Goal: Find specific page/section: Find specific page/section

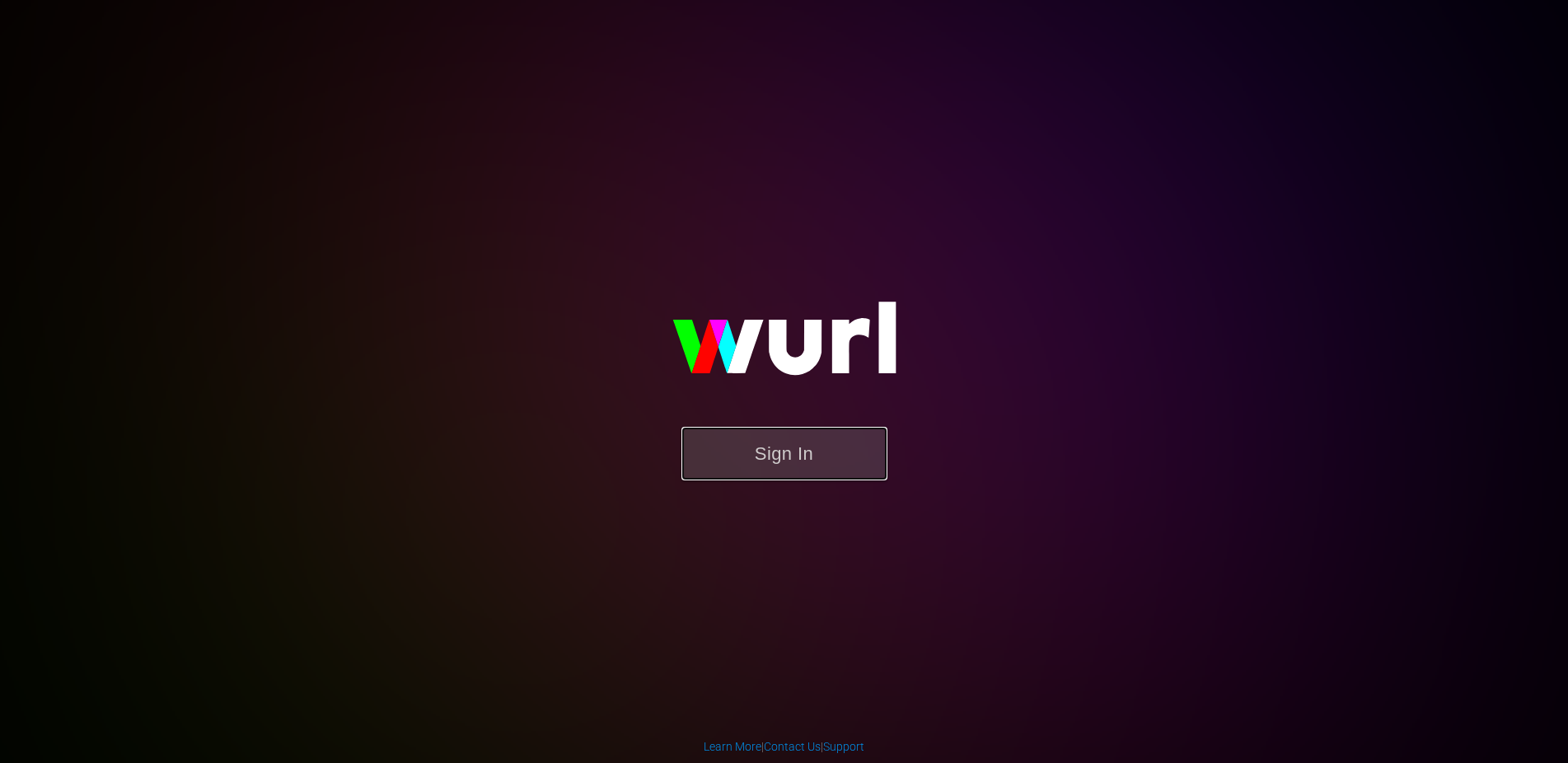
click at [736, 450] on button "Sign In" at bounding box center [784, 454] width 206 height 53
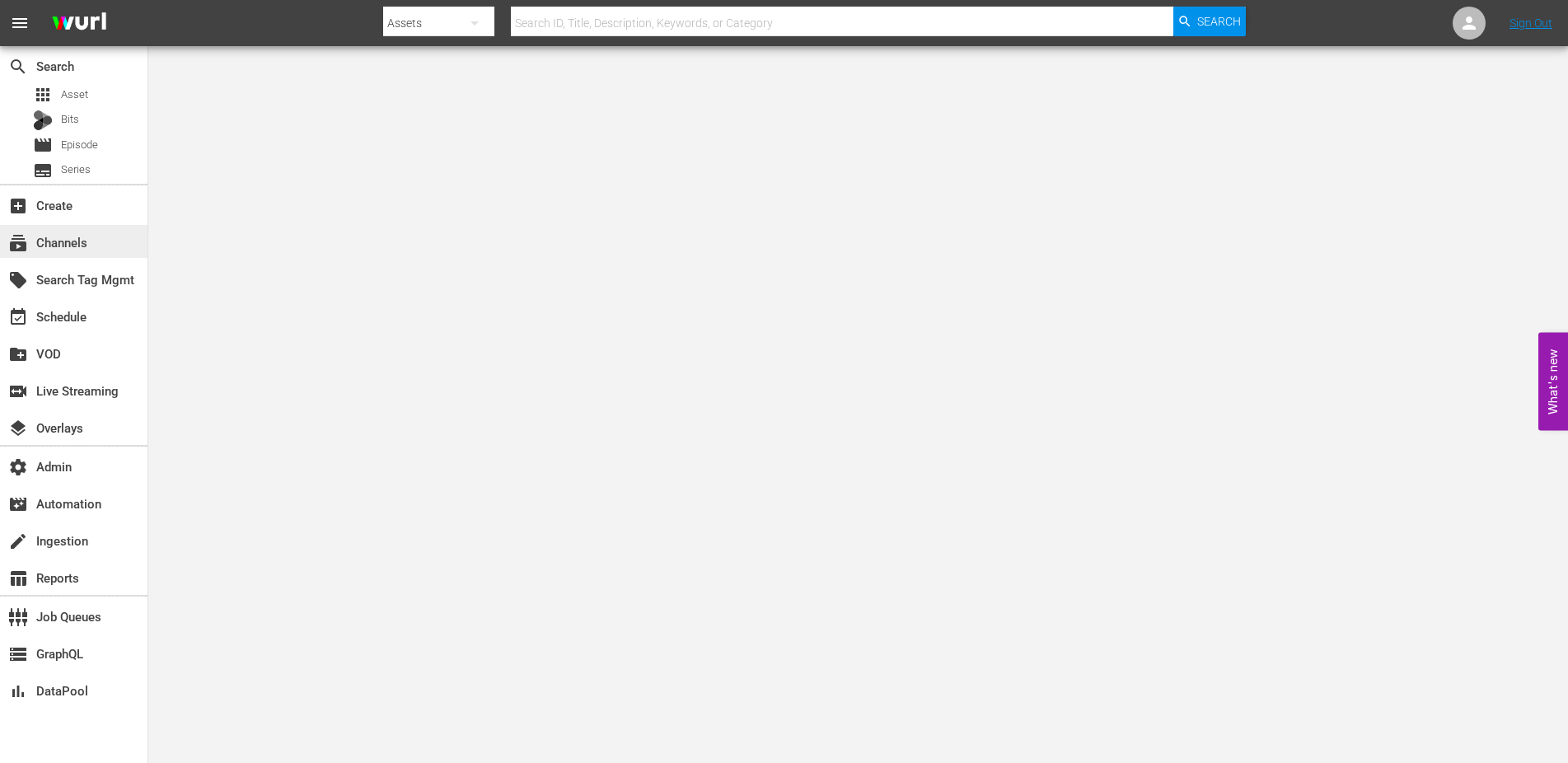
click at [85, 245] on div "subscriptions Channels" at bounding box center [46, 240] width 92 height 15
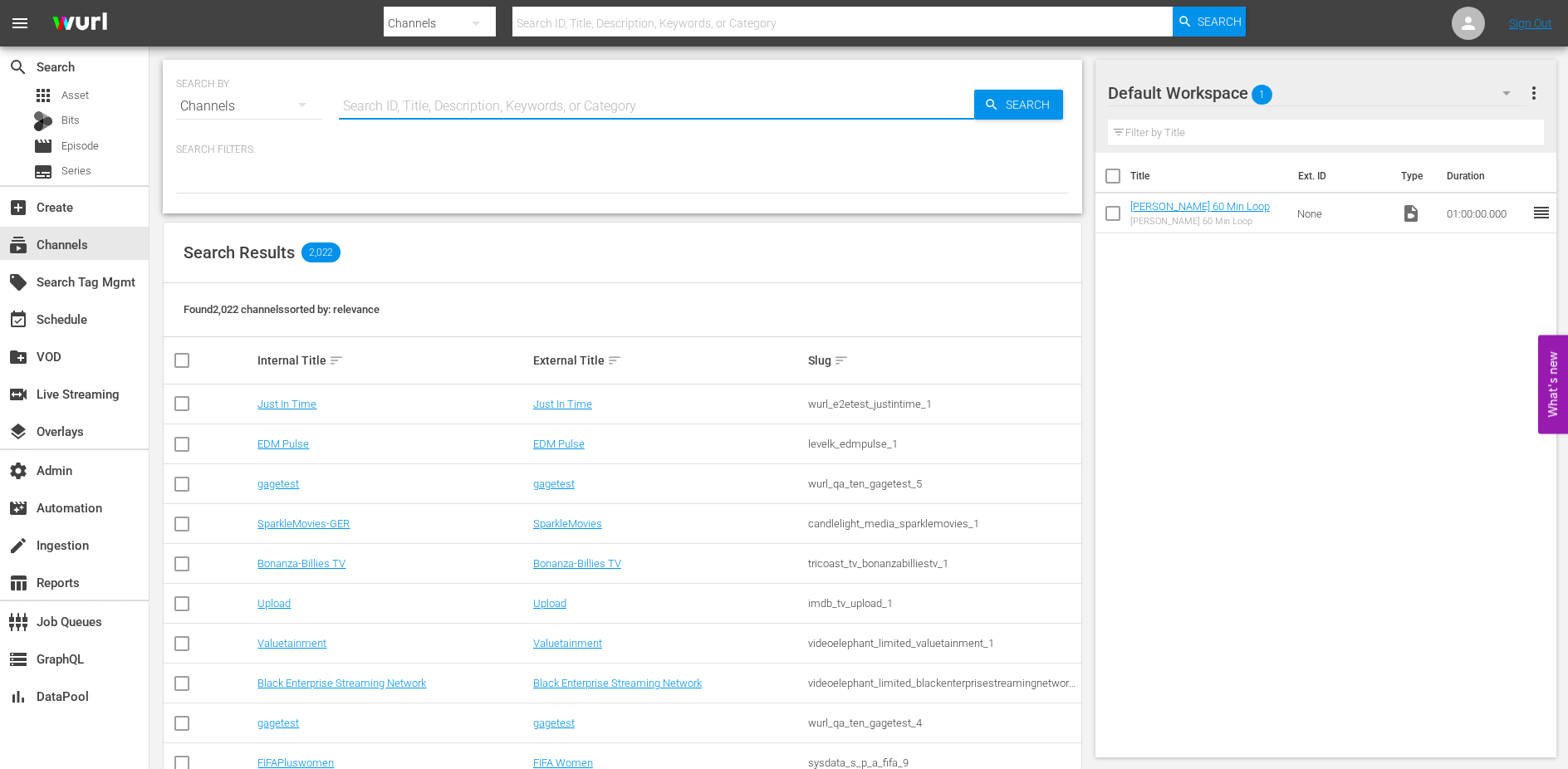
click at [471, 109] on input "text" at bounding box center [656, 105] width 635 height 40
type input "fido"
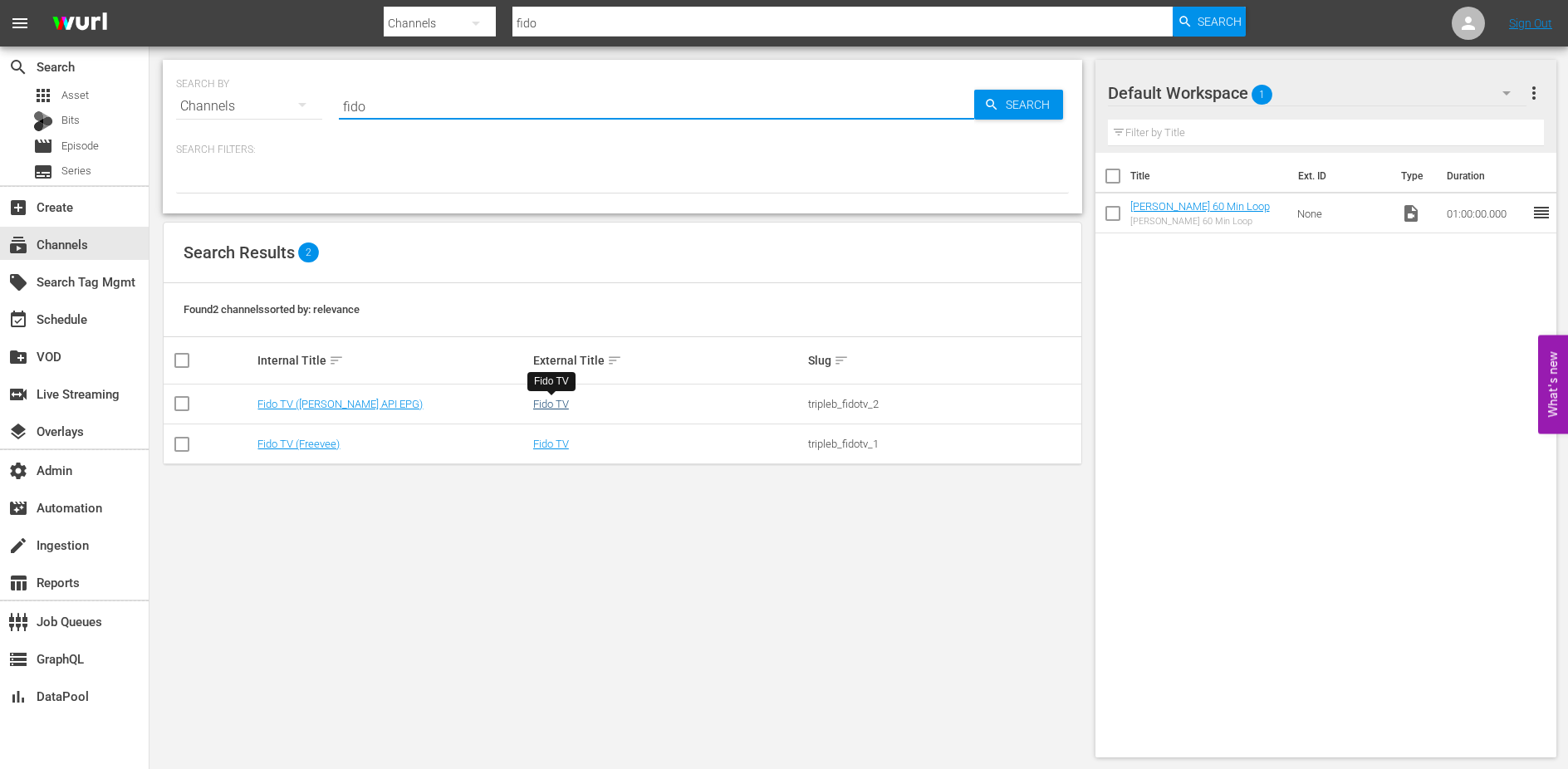
type input "fido"
click at [549, 402] on link "Fido TV" at bounding box center [551, 403] width 36 height 12
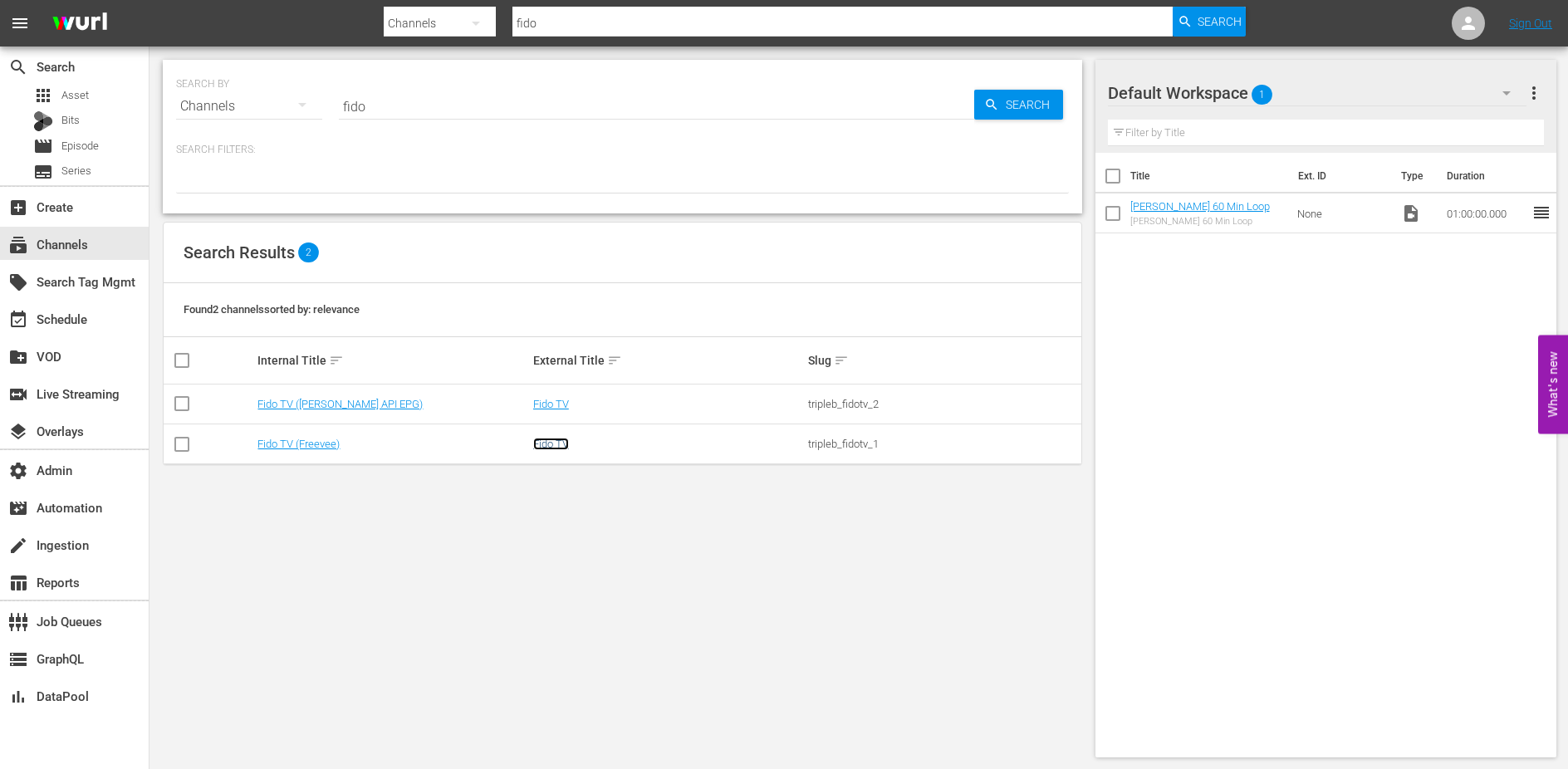
click at [563, 445] on link "Fido TV" at bounding box center [551, 443] width 36 height 12
